Goal: Information Seeking & Learning: Learn about a topic

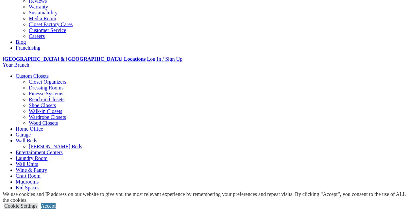
scroll to position [197, 0]
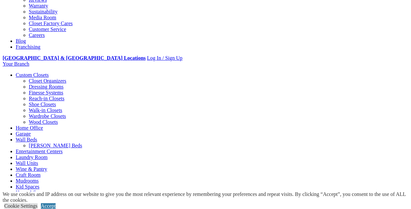
click at [56, 204] on link "Accept" at bounding box center [48, 207] width 15 height 6
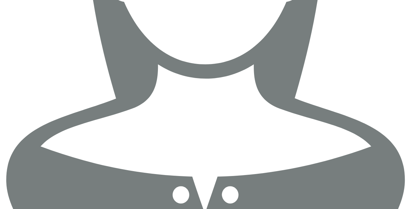
scroll to position [1153, 0]
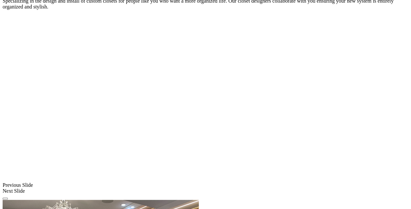
scroll to position [495, 0]
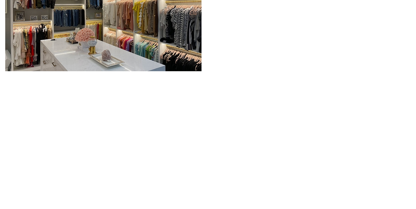
scroll to position [745, 0]
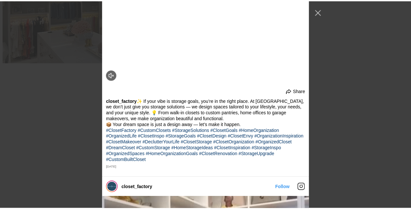
scroll to position [572, 0]
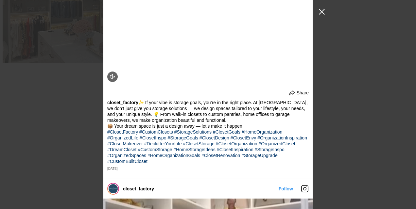
click at [320, 9] on button "Close Instagram Feed Popup" at bounding box center [322, 12] width 10 height 10
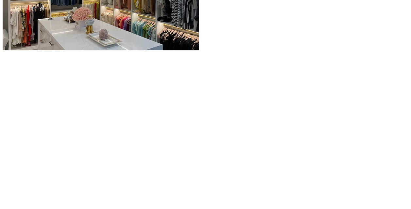
scroll to position [757, 0]
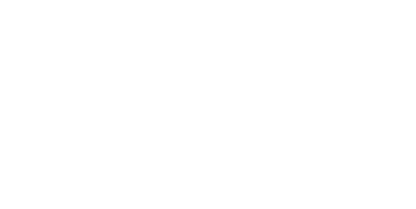
scroll to position [906, 0]
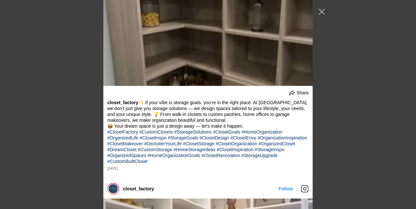
scroll to position [2550, 0]
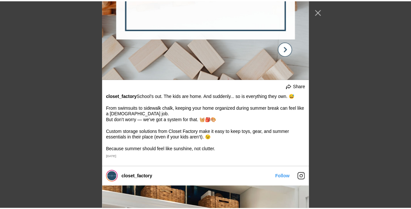
scroll to position [2596, 0]
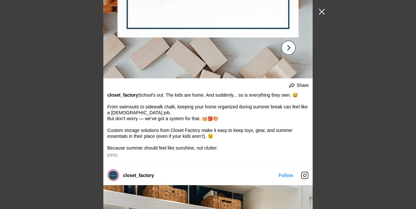
click at [319, 13] on button "Close Instagram Feed Popup" at bounding box center [322, 12] width 10 height 10
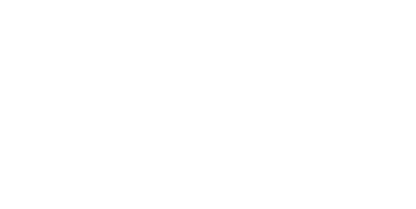
scroll to position [826, 0]
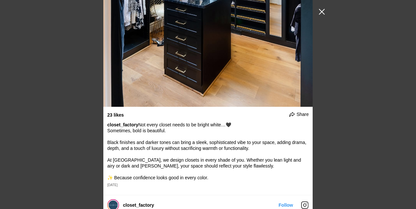
click at [322, 9] on button "Close Instagram Feed Popup" at bounding box center [322, 12] width 10 height 10
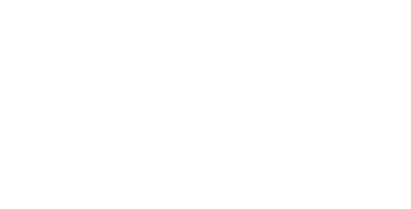
scroll to position [963, 0]
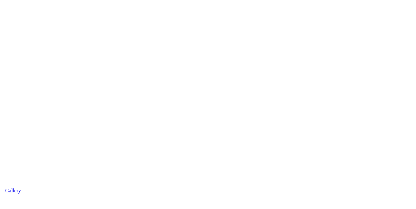
scroll to position [1028, 0]
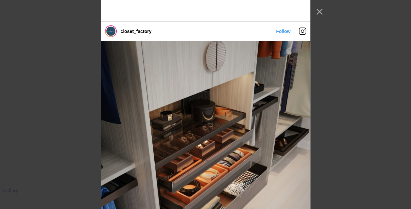
scroll to position [4106, 0]
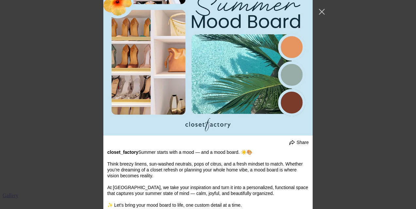
click at [325, 8] on button "Close Instagram Feed Popup" at bounding box center [322, 12] width 10 height 10
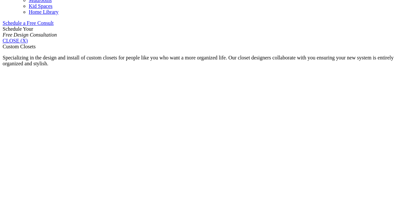
scroll to position [419, 0]
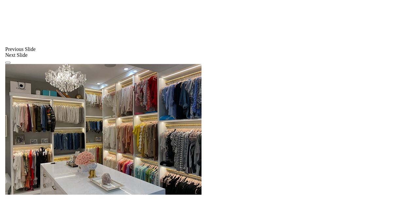
scroll to position [626, 0]
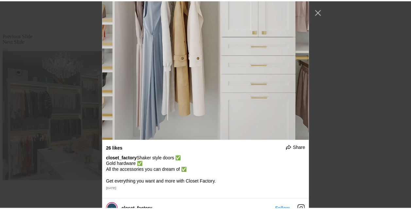
scroll to position [1079, 0]
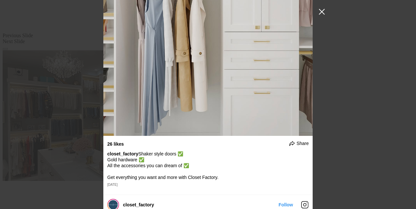
click at [321, 12] on button "Close Instagram Feed Popup" at bounding box center [322, 12] width 10 height 10
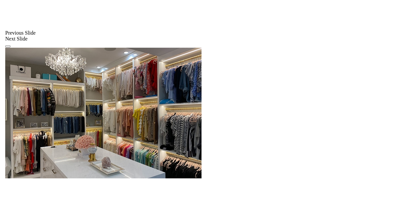
scroll to position [628, 0]
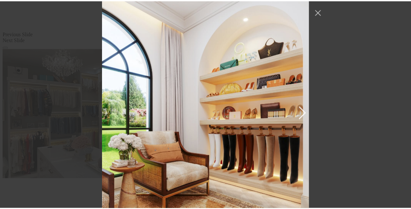
scroll to position [469, 0]
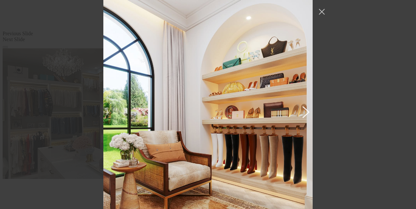
click at [305, 106] on button "Previous image" at bounding box center [305, 112] width 8 height 12
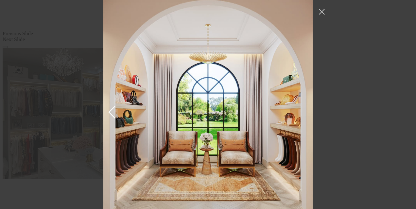
click at [305, 103] on img "Instagram Feed popup" at bounding box center [207, 111] width 209 height 251
click at [320, 11] on button "Close Instagram Feed Popup" at bounding box center [322, 12] width 10 height 10
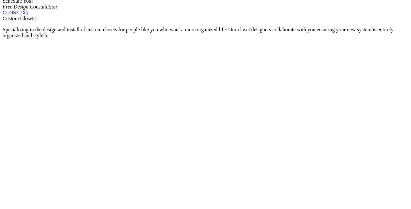
scroll to position [434, 0]
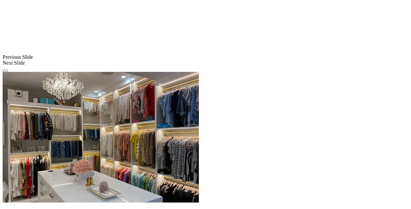
scroll to position [615, 0]
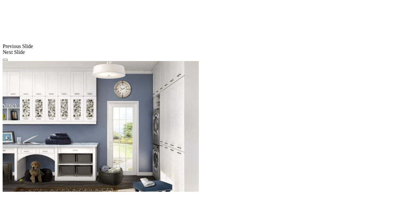
scroll to position [576, 0]
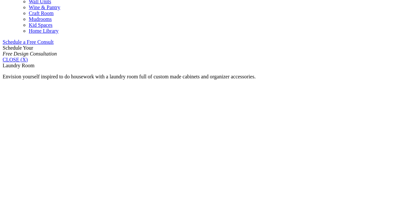
scroll to position [401, 0]
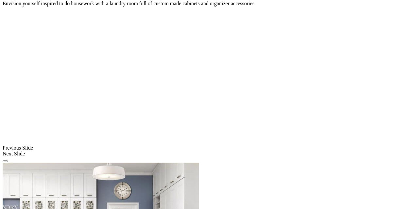
scroll to position [474, 0]
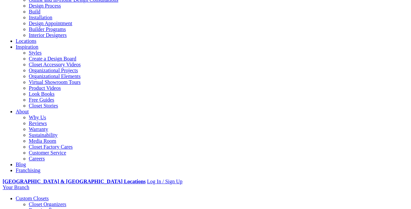
scroll to position [72, 0]
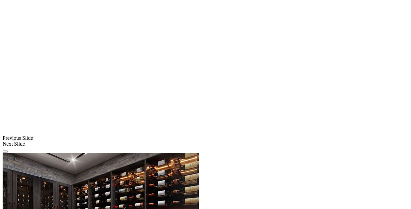
scroll to position [501, 0]
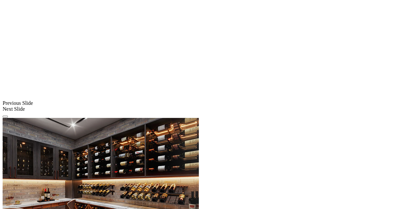
scroll to position [532, 0]
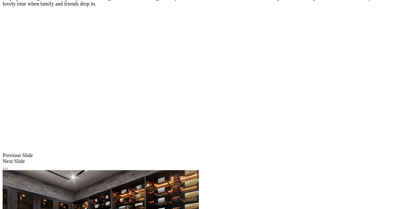
scroll to position [479, 0]
